Goal: Task Accomplishment & Management: Use online tool/utility

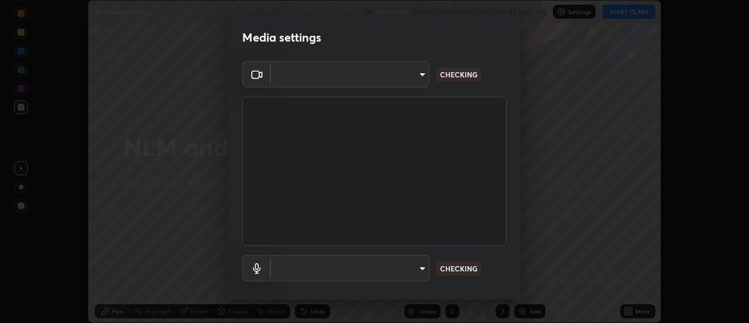
scroll to position [323, 749]
type input "3a8ec3dbce9cf2cb7b7b42e57890d8adad1c0ca33d67adc6fc4e9944f9bfeab2"
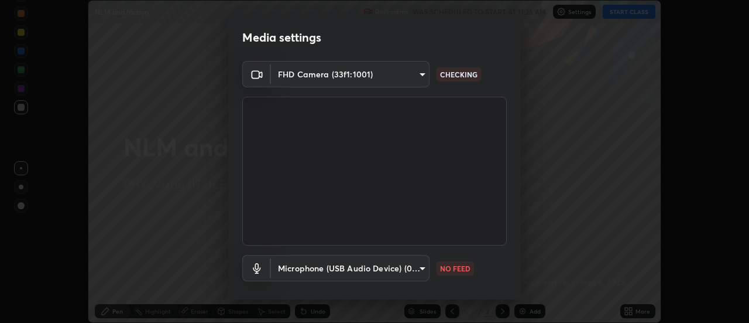
click at [333, 266] on body "Erase all NLM and friction Recording WAS SCHEDULED TO START AT 11:25 AM Setting…" at bounding box center [374, 161] width 749 height 323
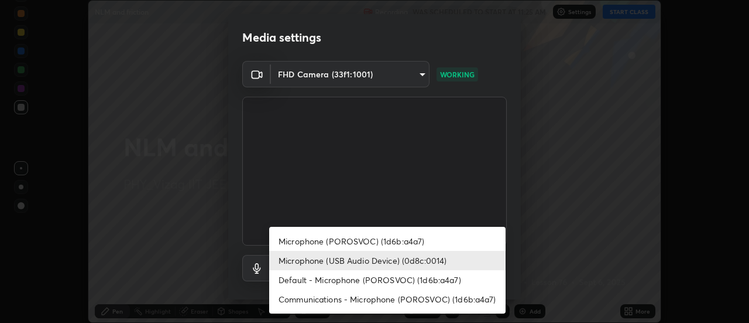
click at [342, 240] on li "Microphone (POROSVOC) (1d6b:a4a7)" at bounding box center [387, 240] width 236 height 19
type input "adfeed03510687544ad7611649026eba417cbfe45041b8f3c9a77aeb5f13b7ed"
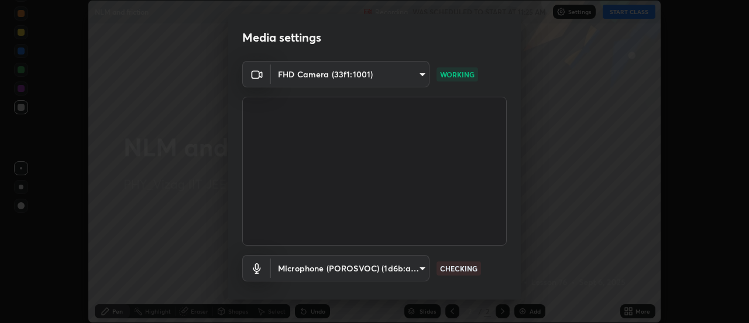
scroll to position [61, 0]
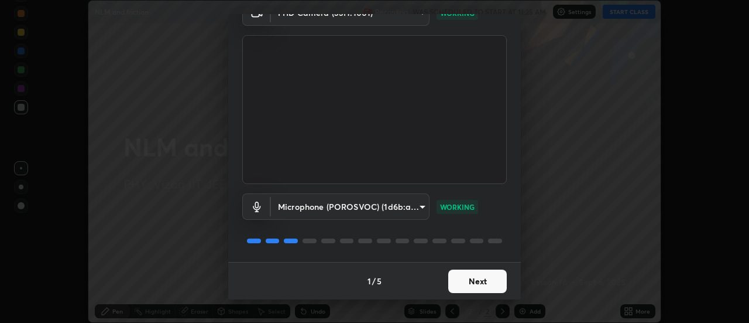
click at [478, 281] on button "Next" at bounding box center [477, 280] width 59 height 23
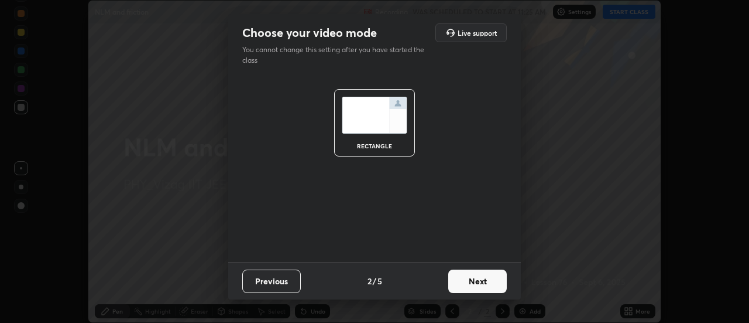
scroll to position [0, 0]
click at [476, 284] on button "Next" at bounding box center [477, 280] width 59 height 23
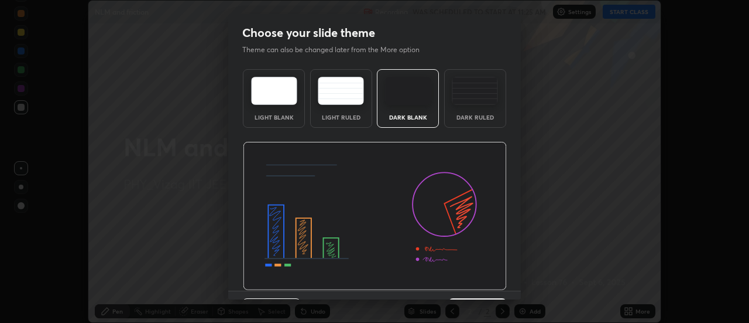
click at [476, 283] on img at bounding box center [375, 216] width 264 height 149
click at [476, 285] on img at bounding box center [375, 216] width 264 height 149
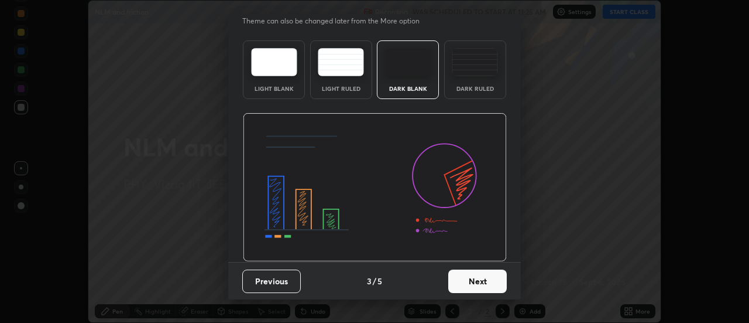
click at [478, 286] on button "Next" at bounding box center [477, 280] width 59 height 23
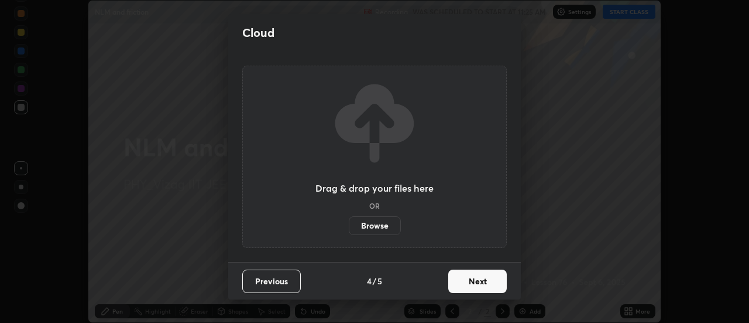
scroll to position [0, 0]
click at [479, 284] on button "Next" at bounding box center [477, 280] width 59 height 23
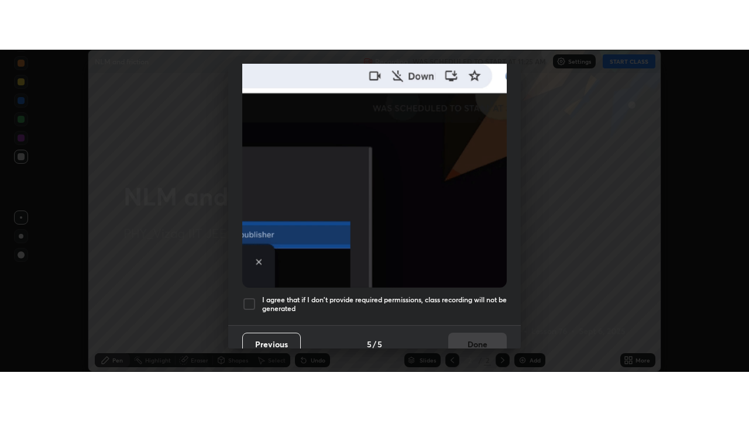
scroll to position [300, 0]
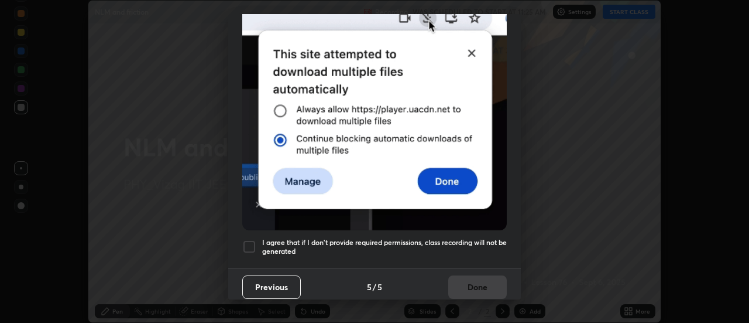
click at [251, 239] on div at bounding box center [249, 246] width 14 height 14
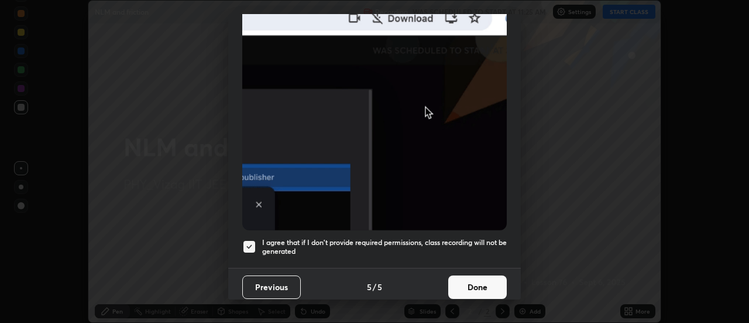
click at [476, 277] on button "Done" at bounding box center [477, 286] width 59 height 23
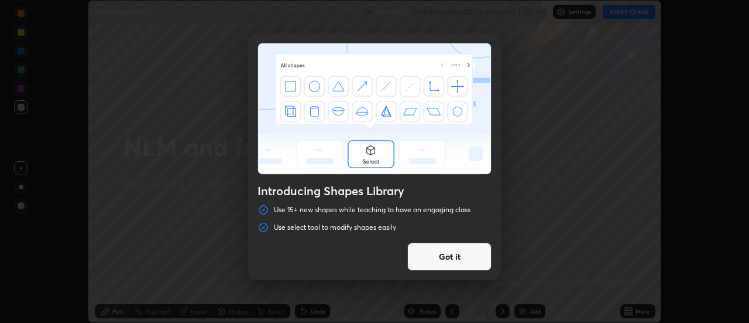
click at [634, 13] on div "Introducing Shapes Library Use 15+ new shapes while teaching to have an engagin…" at bounding box center [374, 161] width 749 height 323
click at [476, 252] on button "Got it" at bounding box center [449, 256] width 84 height 28
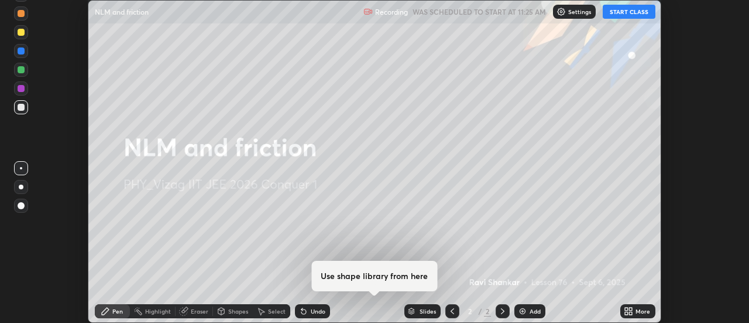
click at [643, 15] on button "START CLASS" at bounding box center [629, 12] width 53 height 14
click at [637, 313] on div "More" at bounding box center [643, 311] width 15 height 6
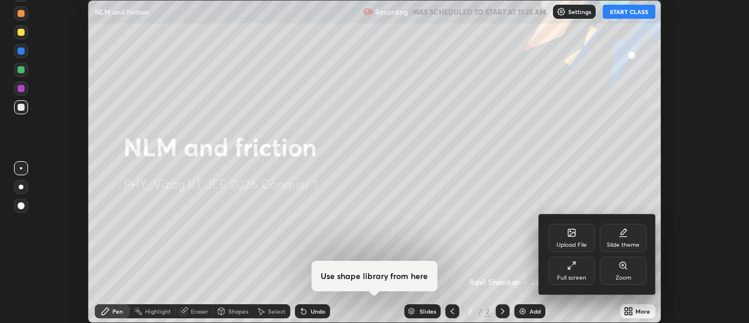
click at [579, 269] on div "Full screen" at bounding box center [571, 270] width 47 height 28
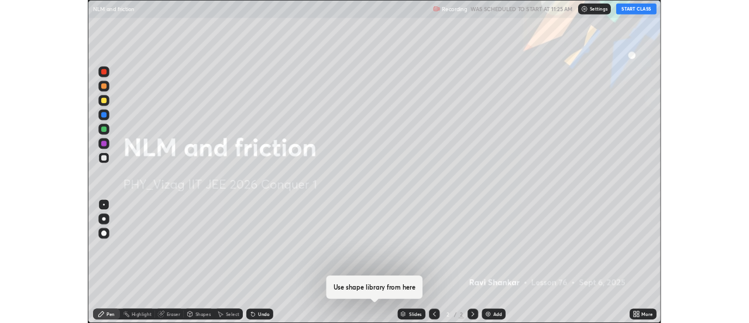
scroll to position [421, 749]
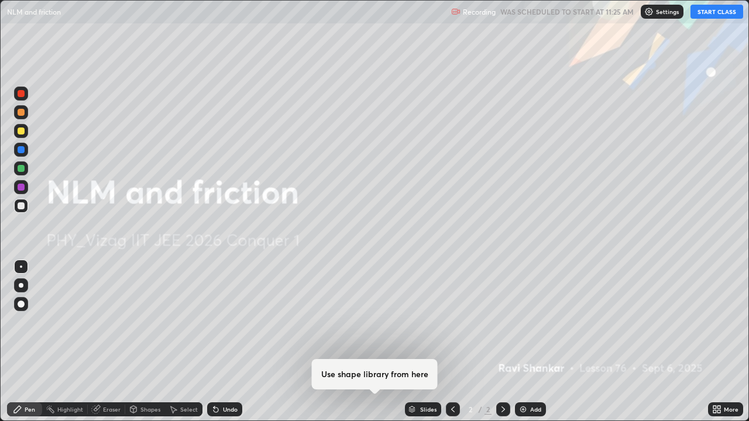
click at [527, 322] on div "Add" at bounding box center [530, 410] width 31 height 14
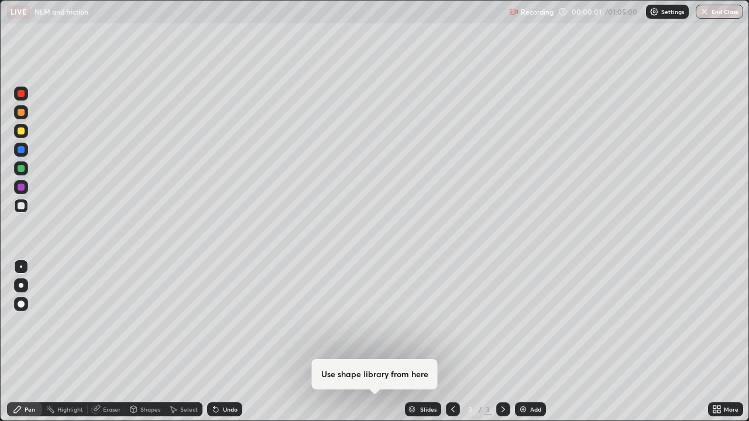
click at [27, 286] on div at bounding box center [21, 286] width 14 height 14
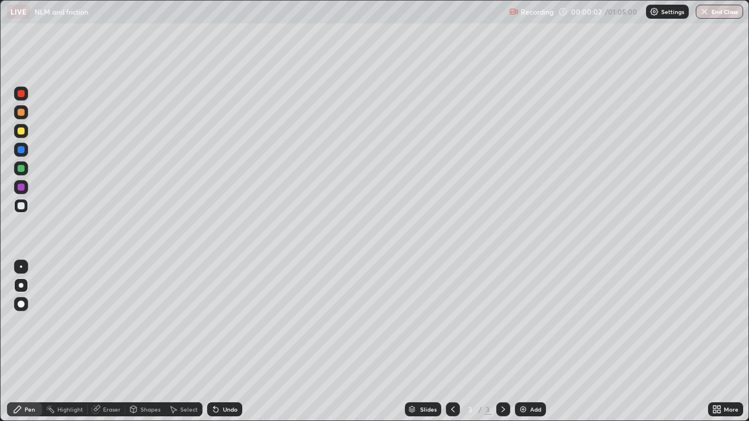
click at [22, 135] on div at bounding box center [21, 131] width 14 height 14
click at [143, 322] on div "Shapes" at bounding box center [150, 410] width 20 height 6
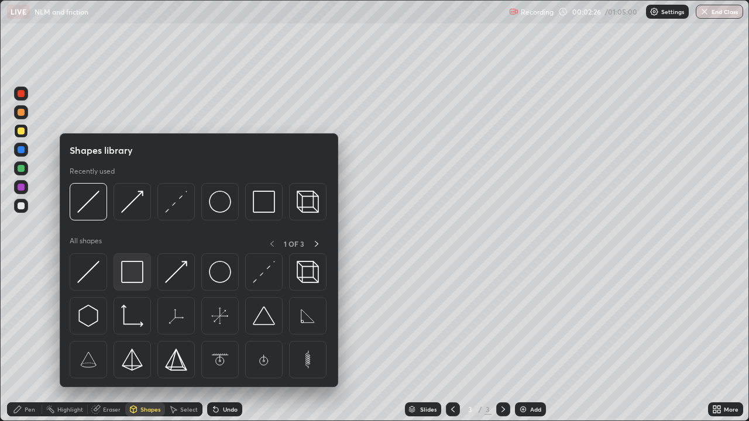
click at [132, 270] on img at bounding box center [132, 272] width 22 height 22
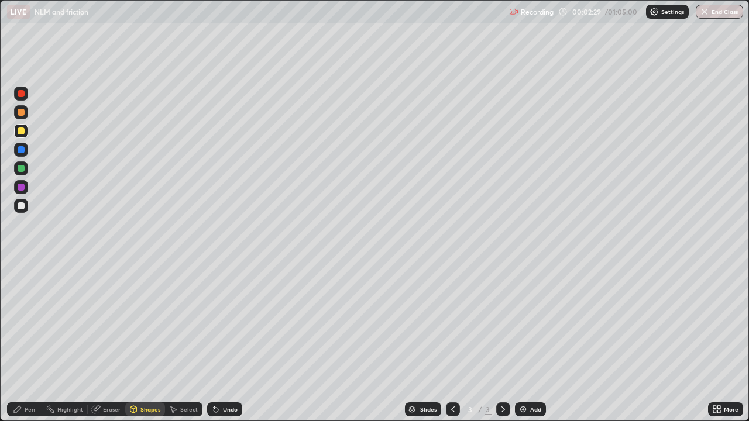
click at [142, 322] on div "Shapes" at bounding box center [150, 410] width 20 height 6
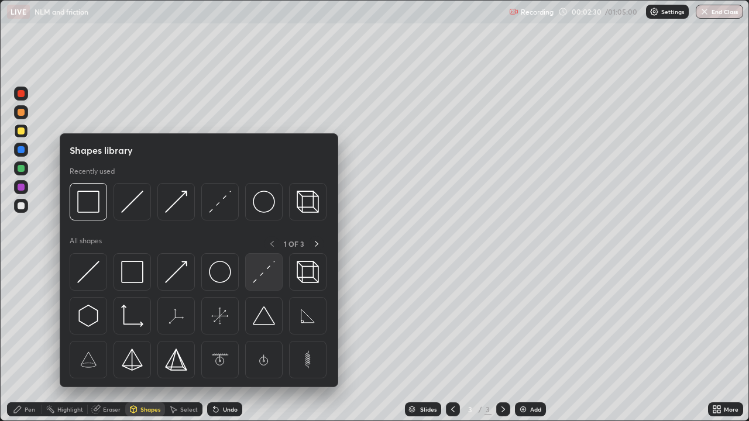
click at [265, 276] on img at bounding box center [264, 272] width 22 height 22
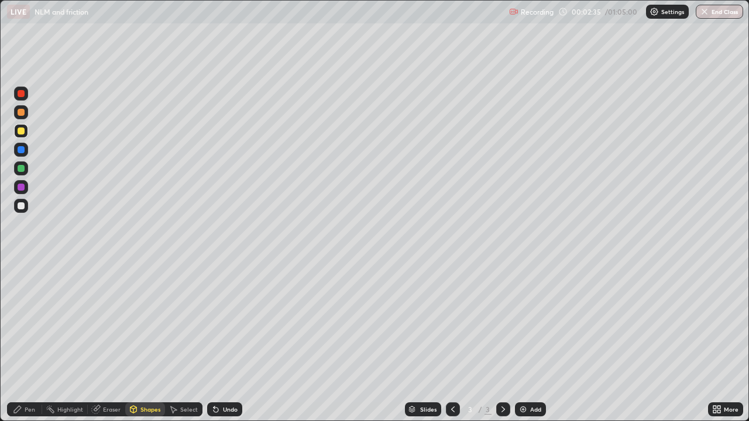
click at [111, 322] on div "Eraser" at bounding box center [106, 410] width 37 height 14
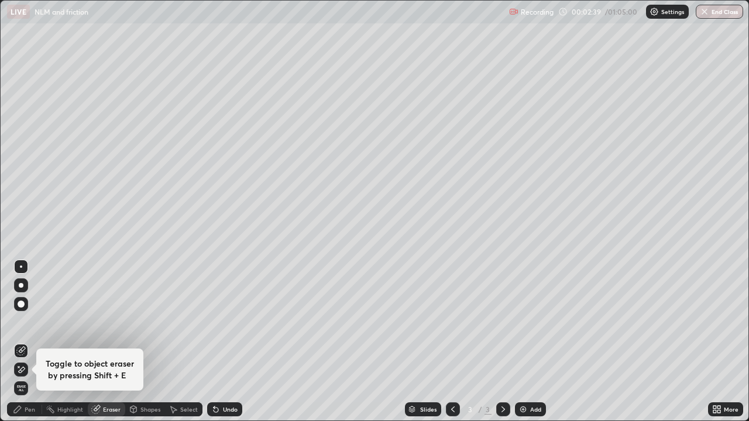
click at [531, 322] on div "Add" at bounding box center [535, 410] width 11 height 6
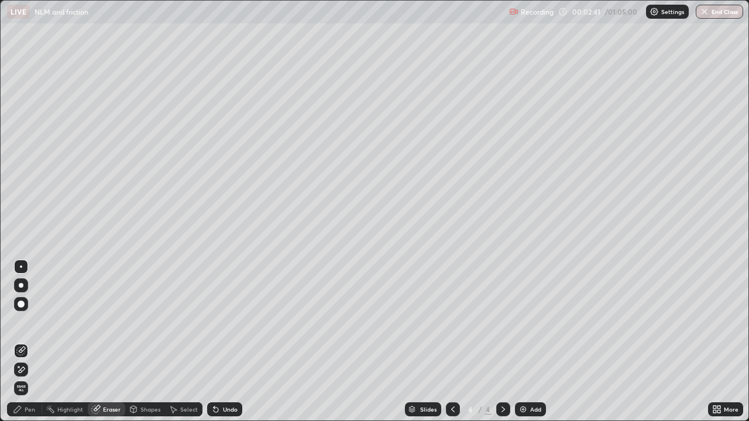
click at [147, 322] on div "Shapes" at bounding box center [150, 410] width 20 height 6
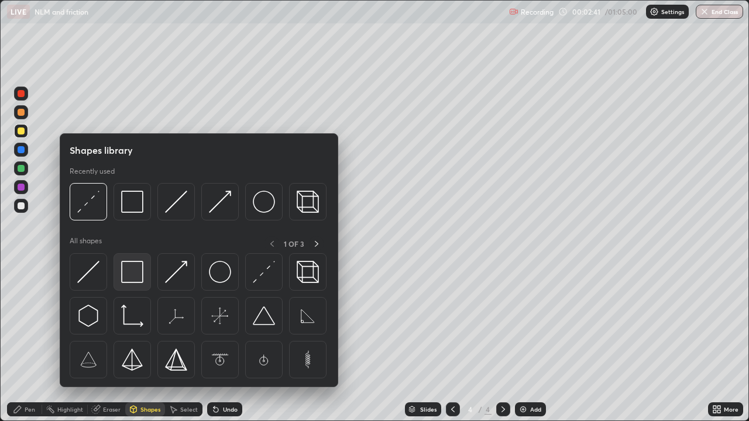
click at [135, 272] on img at bounding box center [132, 272] width 22 height 22
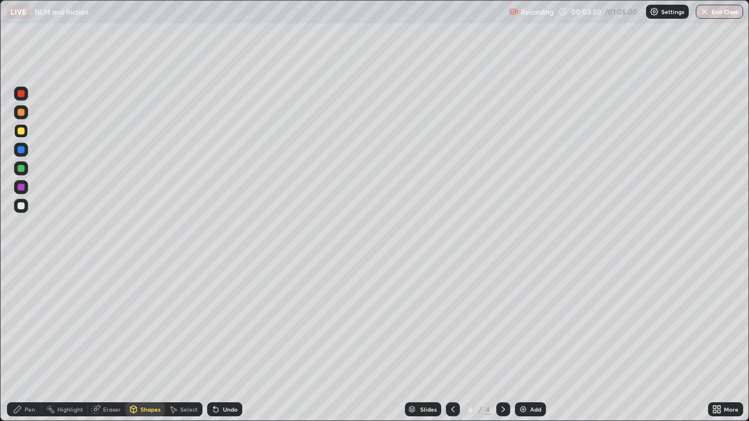
click at [138, 322] on div "Shapes" at bounding box center [145, 410] width 40 height 14
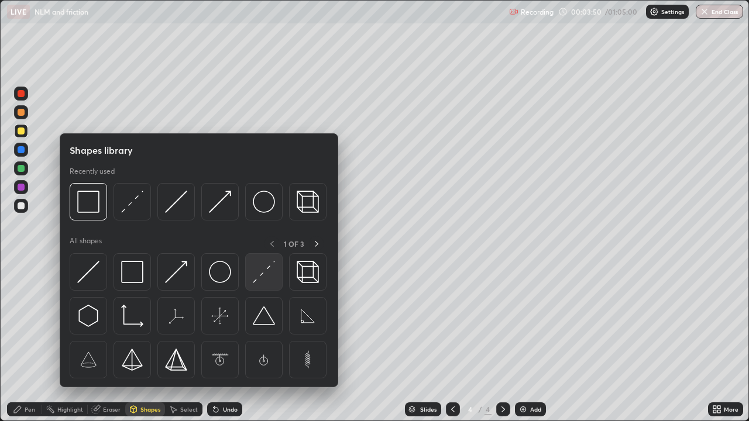
click at [263, 277] on img at bounding box center [264, 272] width 22 height 22
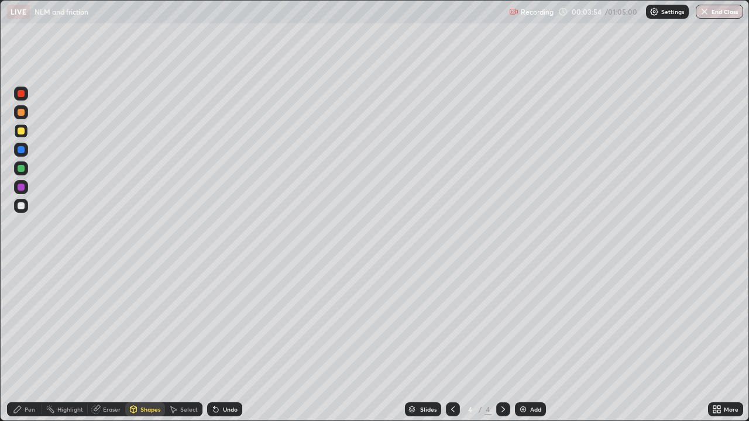
click at [102, 322] on div "Eraser" at bounding box center [106, 410] width 37 height 14
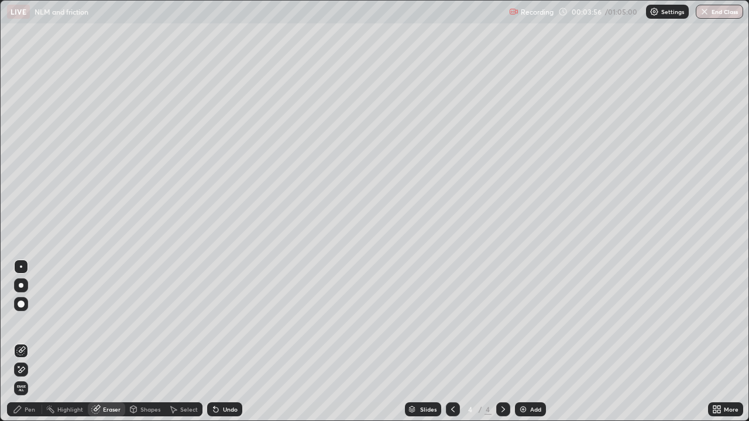
click at [149, 322] on div "Shapes" at bounding box center [150, 410] width 20 height 6
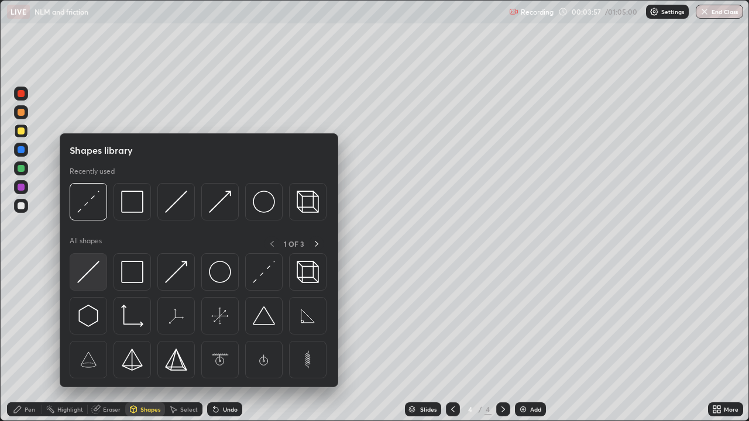
click at [95, 275] on img at bounding box center [88, 272] width 22 height 22
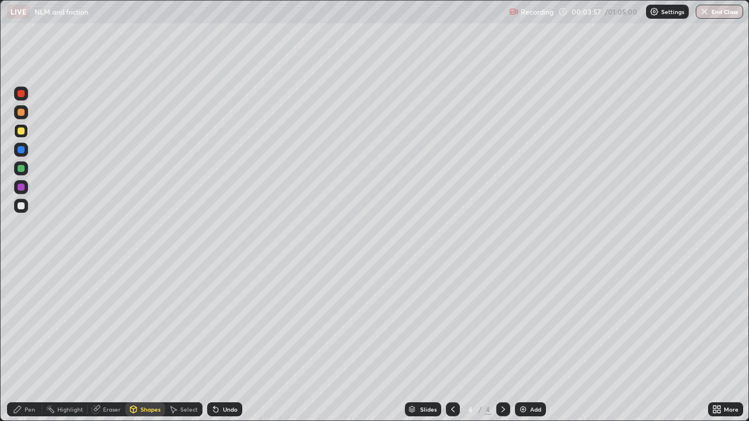
click at [28, 208] on div at bounding box center [21, 206] width 14 height 14
click at [25, 322] on div "Pen" at bounding box center [30, 410] width 11 height 6
click at [147, 322] on div "Shapes" at bounding box center [150, 410] width 20 height 6
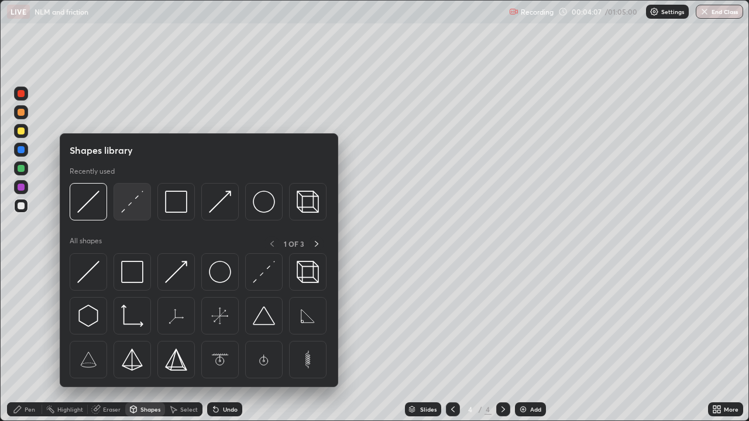
click at [134, 206] on img at bounding box center [132, 202] width 22 height 22
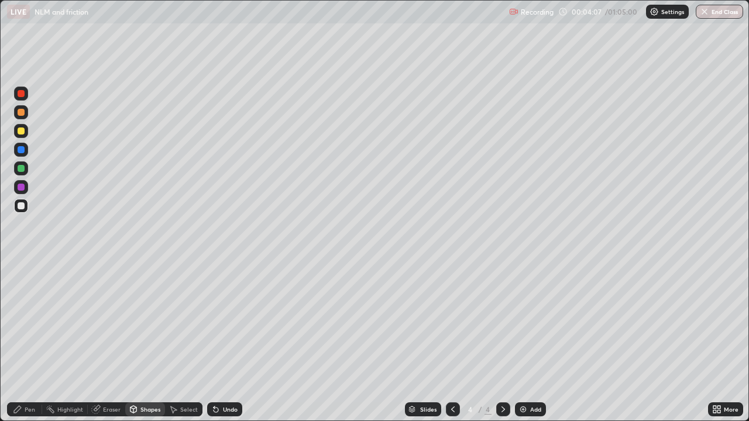
click at [22, 192] on div at bounding box center [21, 187] width 14 height 14
click at [26, 322] on div "Pen" at bounding box center [30, 410] width 11 height 6
click at [23, 134] on div at bounding box center [21, 131] width 7 height 7
click at [22, 98] on div at bounding box center [21, 94] width 14 height 14
click at [143, 322] on div "Shapes" at bounding box center [150, 410] width 20 height 6
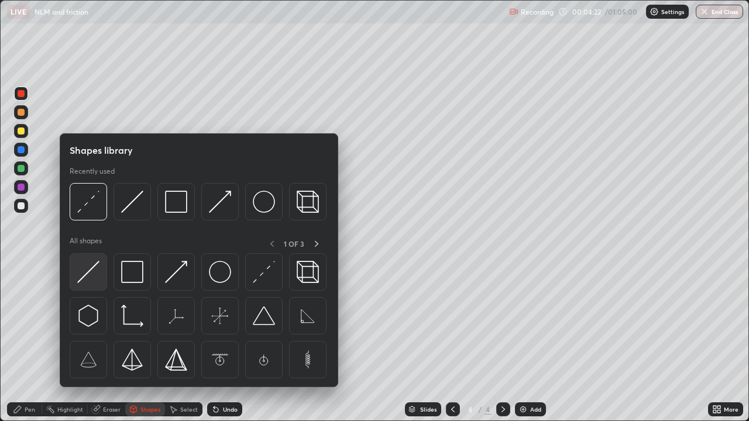
click at [92, 275] on img at bounding box center [88, 272] width 22 height 22
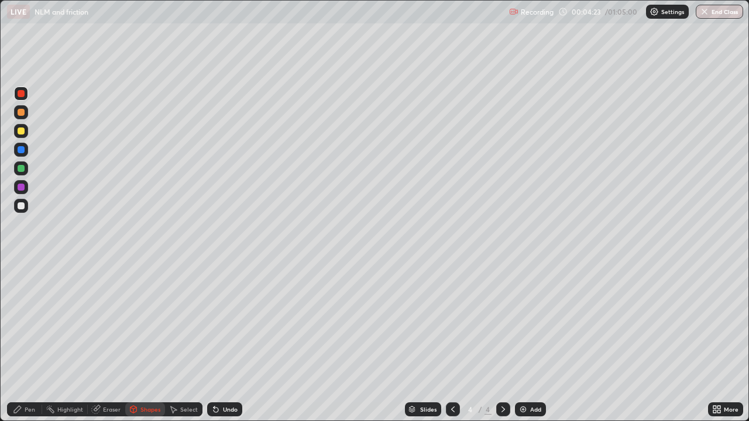
click at [22, 167] on div at bounding box center [21, 168] width 7 height 7
click at [27, 322] on div "Pen" at bounding box center [30, 410] width 11 height 6
click at [453, 322] on icon at bounding box center [452, 409] width 9 height 9
click at [26, 208] on div at bounding box center [21, 206] width 14 height 14
click at [155, 322] on div "Shapes" at bounding box center [150, 410] width 20 height 6
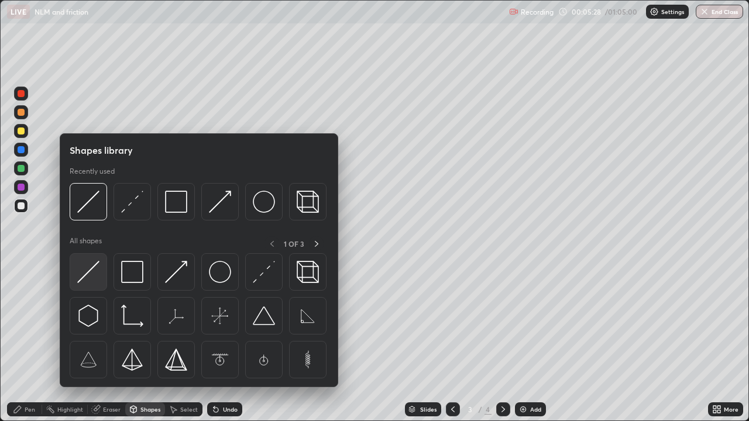
click at [97, 269] on img at bounding box center [88, 272] width 22 height 22
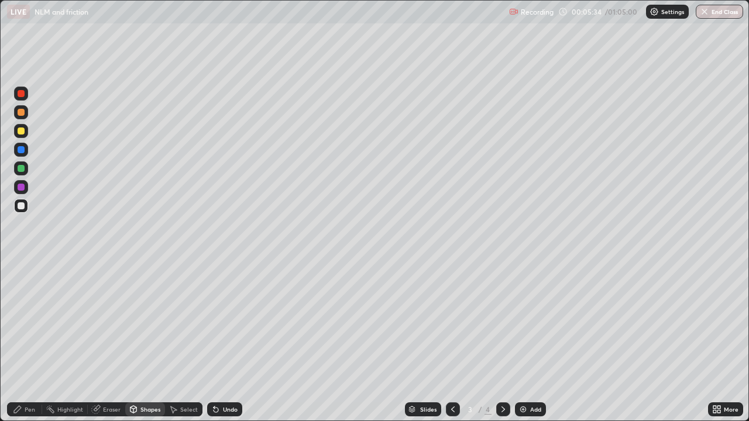
click at [29, 322] on div "Pen" at bounding box center [30, 410] width 11 height 6
click at [21, 132] on div at bounding box center [21, 131] width 7 height 7
click at [139, 322] on div "Shapes" at bounding box center [145, 410] width 40 height 14
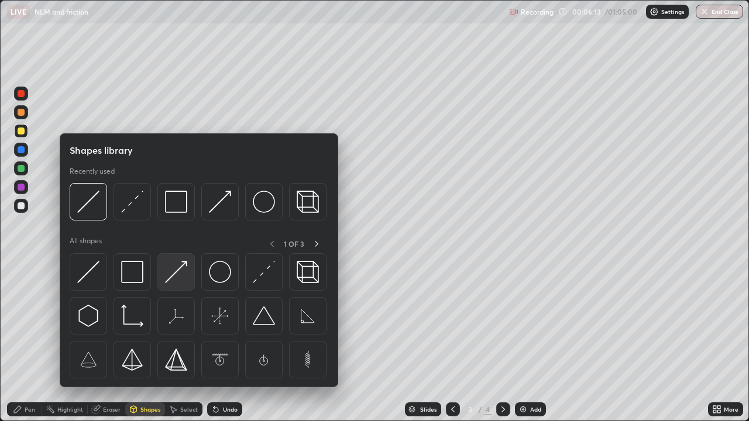
click at [173, 270] on img at bounding box center [176, 272] width 22 height 22
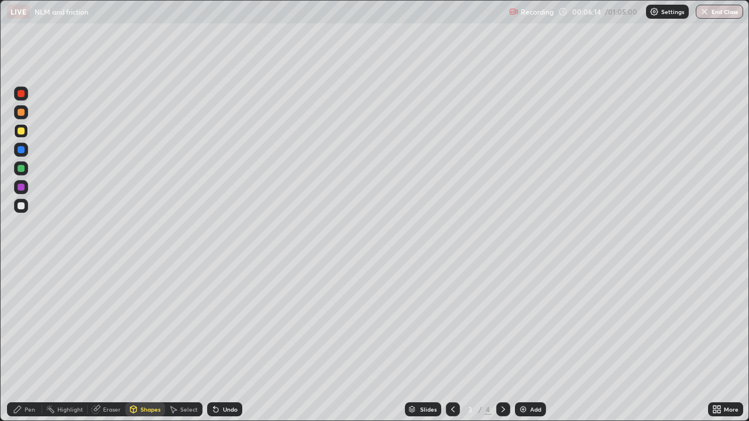
click at [21, 167] on div at bounding box center [21, 168] width 7 height 7
click at [219, 322] on div "Undo" at bounding box center [224, 410] width 35 height 14
click at [223, 322] on div "Undo" at bounding box center [230, 410] width 15 height 6
click at [223, 322] on div "Undo" at bounding box center [224, 410] width 35 height 14
click at [224, 322] on div "Undo" at bounding box center [224, 410] width 35 height 14
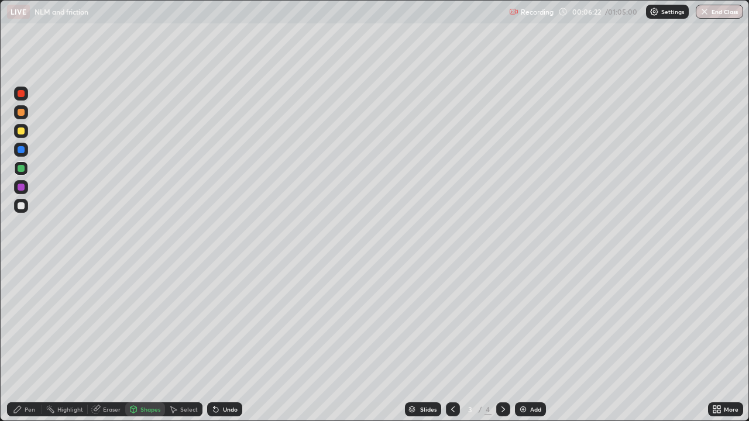
click at [224, 322] on div "Undo" at bounding box center [224, 410] width 35 height 14
click at [27, 322] on div "Pen" at bounding box center [30, 410] width 11 height 6
click at [19, 206] on div at bounding box center [21, 206] width 7 height 7
click at [23, 170] on div at bounding box center [21, 168] width 7 height 7
click at [233, 322] on div "Undo" at bounding box center [224, 410] width 35 height 14
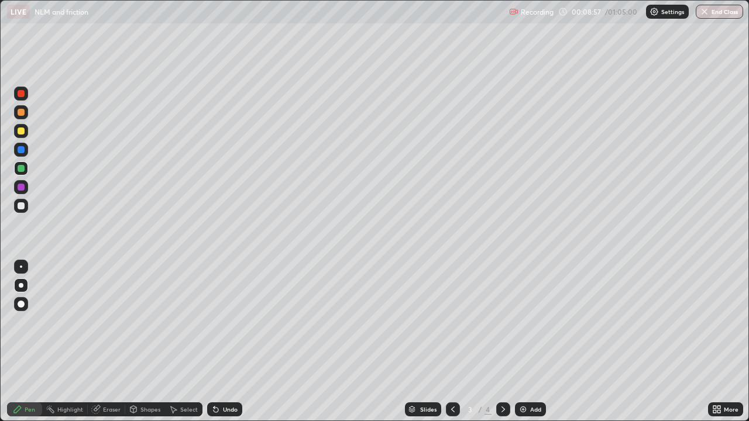
click at [22, 207] on div at bounding box center [21, 206] width 7 height 7
click at [21, 133] on div at bounding box center [21, 131] width 7 height 7
click at [20, 322] on icon at bounding box center [17, 409] width 9 height 9
click at [139, 322] on div "Shapes" at bounding box center [145, 410] width 40 height 14
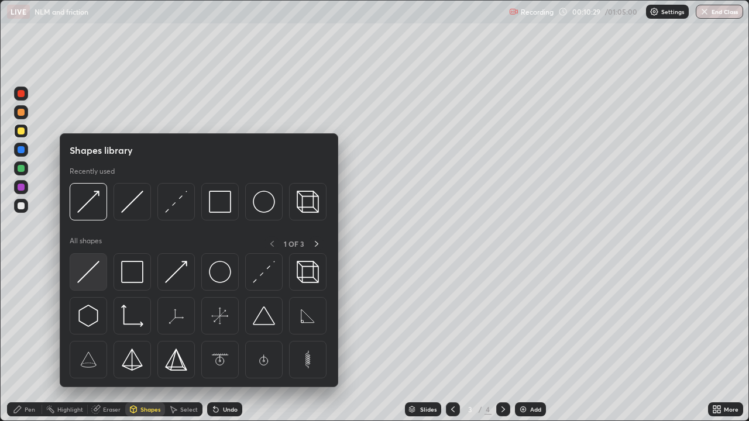
click at [95, 276] on img at bounding box center [88, 272] width 22 height 22
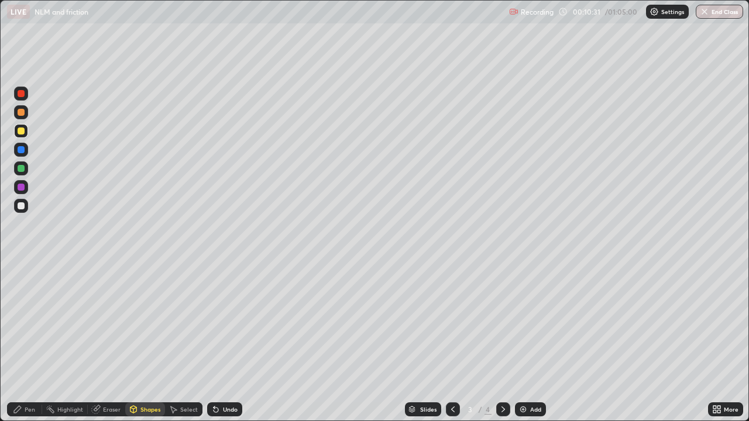
click at [23, 205] on div at bounding box center [21, 206] width 7 height 7
click at [18, 322] on icon at bounding box center [17, 409] width 7 height 7
click at [22, 134] on div at bounding box center [21, 131] width 7 height 7
click at [20, 168] on div at bounding box center [21, 168] width 7 height 7
click at [218, 322] on icon at bounding box center [215, 409] width 9 height 9
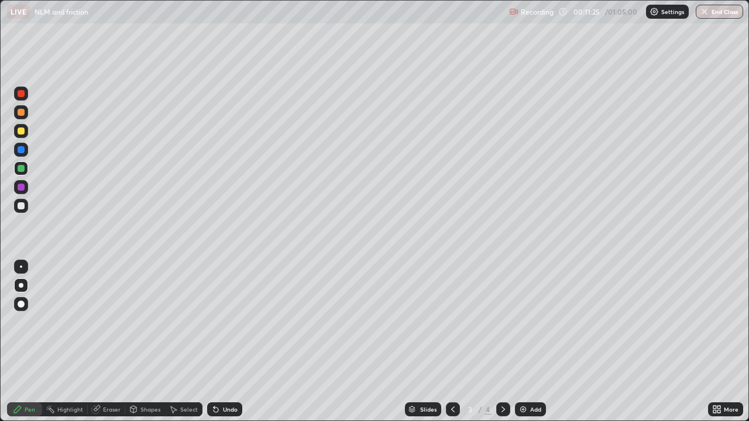
click at [20, 96] on div at bounding box center [21, 93] width 7 height 7
click at [214, 322] on icon at bounding box center [216, 410] width 5 height 5
click at [214, 322] on icon at bounding box center [214, 407] width 1 height 1
click at [223, 322] on div "Undo" at bounding box center [230, 410] width 15 height 6
click at [227, 322] on div "Undo" at bounding box center [230, 410] width 15 height 6
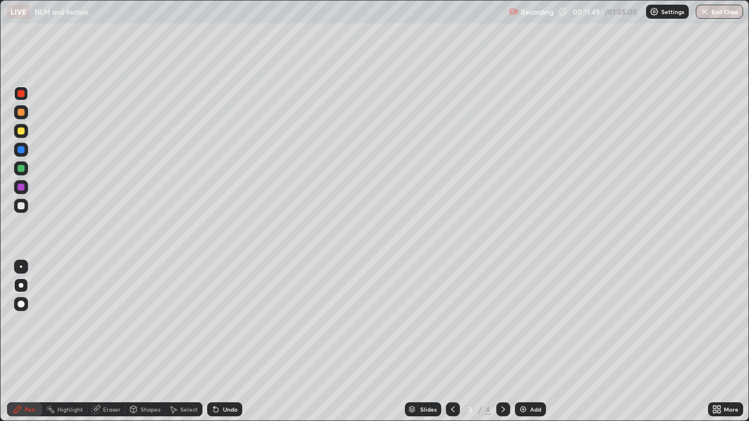
click at [21, 208] on div at bounding box center [21, 206] width 7 height 7
click at [729, 322] on div "More" at bounding box center [725, 410] width 35 height 14
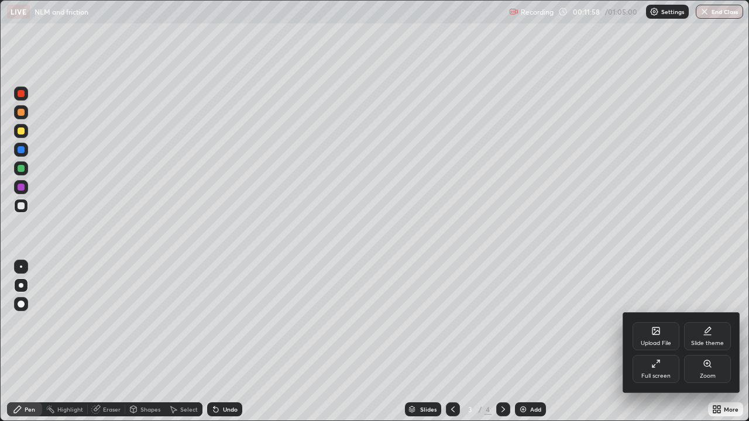
click at [658, 322] on div "Full screen" at bounding box center [656, 376] width 29 height 6
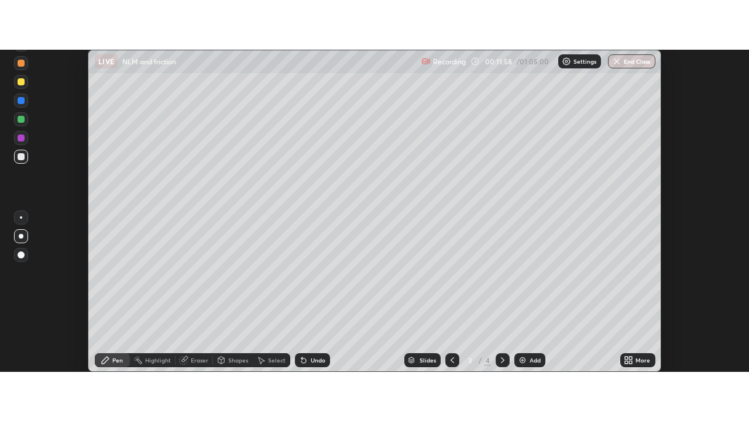
scroll to position [58211, 57785]
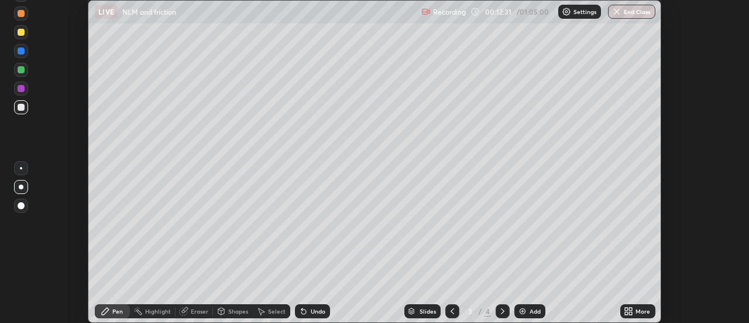
click at [642, 311] on div "More" at bounding box center [643, 311] width 15 height 6
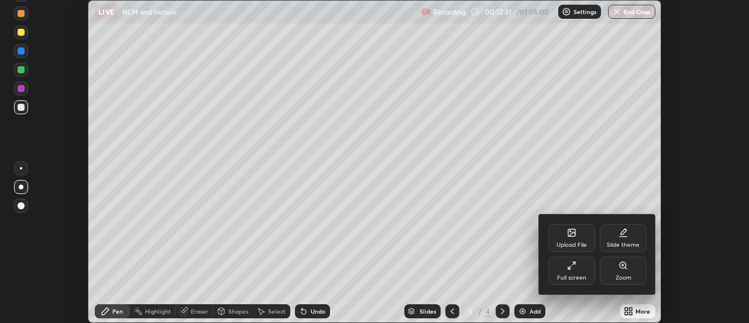
click at [582, 272] on div "Full screen" at bounding box center [571, 270] width 47 height 28
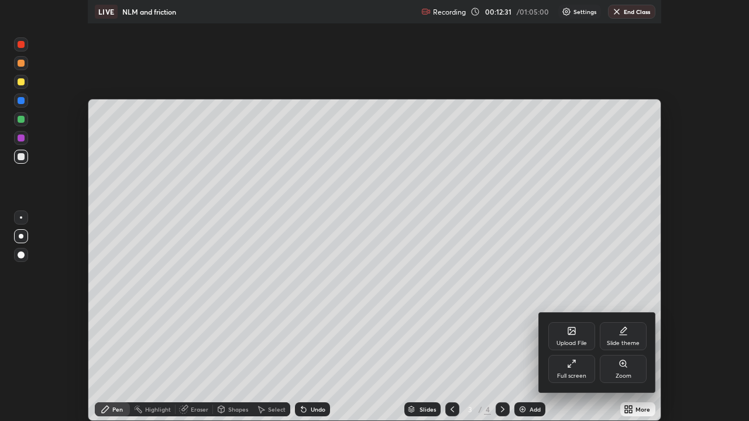
scroll to position [421, 749]
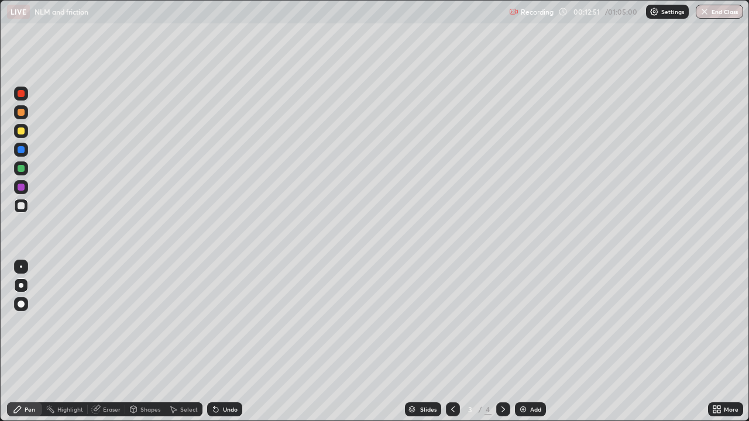
click at [23, 150] on div at bounding box center [21, 149] width 7 height 7
click at [23, 208] on div at bounding box center [21, 206] width 7 height 7
click at [20, 173] on div at bounding box center [21, 169] width 14 height 14
click at [229, 322] on div "Undo" at bounding box center [224, 410] width 35 height 14
click at [228, 322] on div "Undo" at bounding box center [230, 410] width 15 height 6
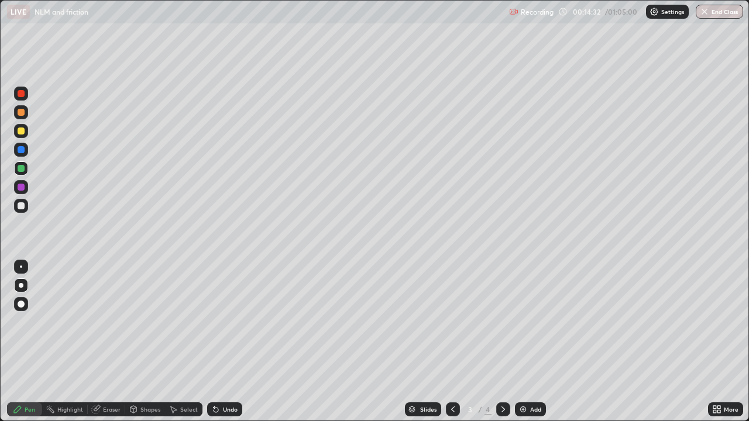
click at [20, 133] on div at bounding box center [21, 131] width 7 height 7
click at [19, 150] on div at bounding box center [21, 149] width 7 height 7
click at [23, 114] on div at bounding box center [21, 112] width 7 height 7
